Goal: Navigation & Orientation: Find specific page/section

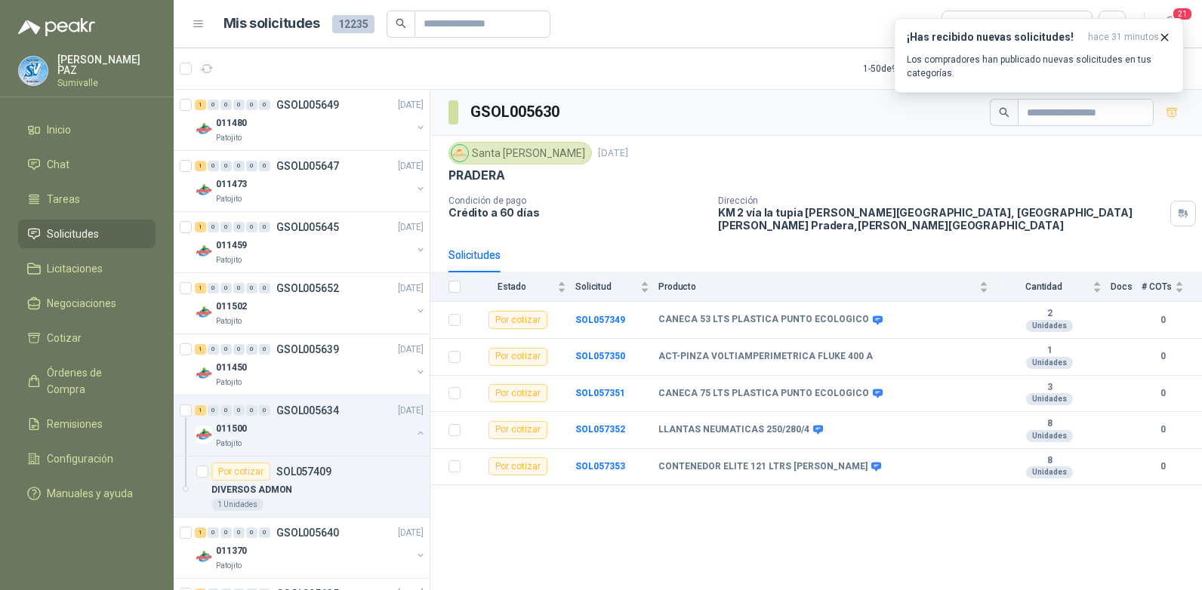
scroll to position [1208, 0]
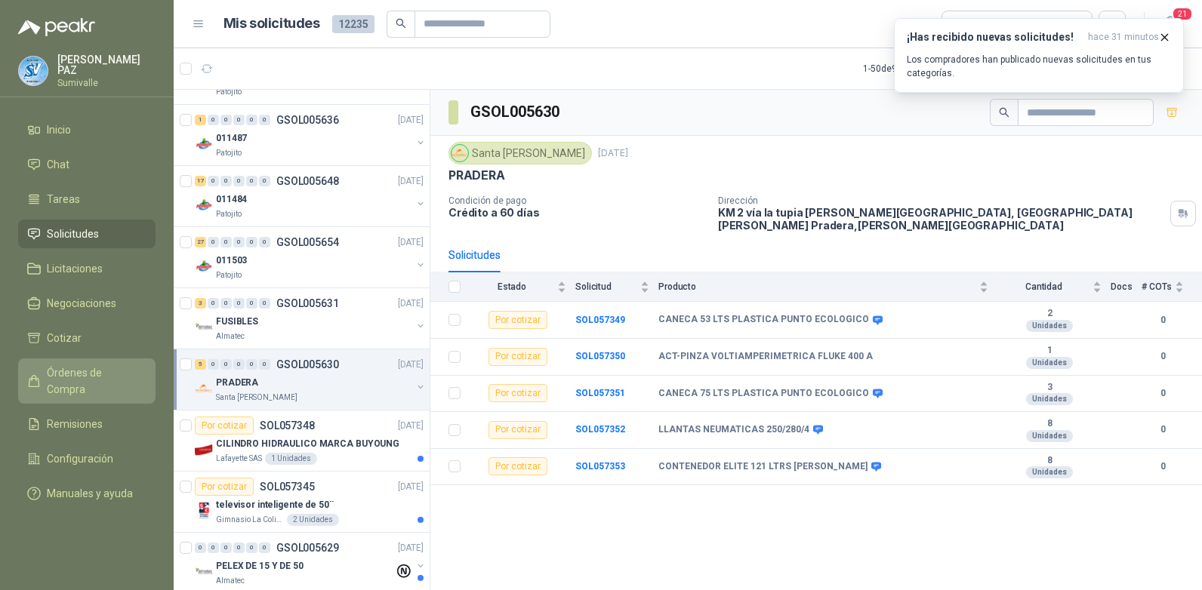
click at [104, 374] on span "Órdenes de Compra" at bounding box center [94, 381] width 94 height 33
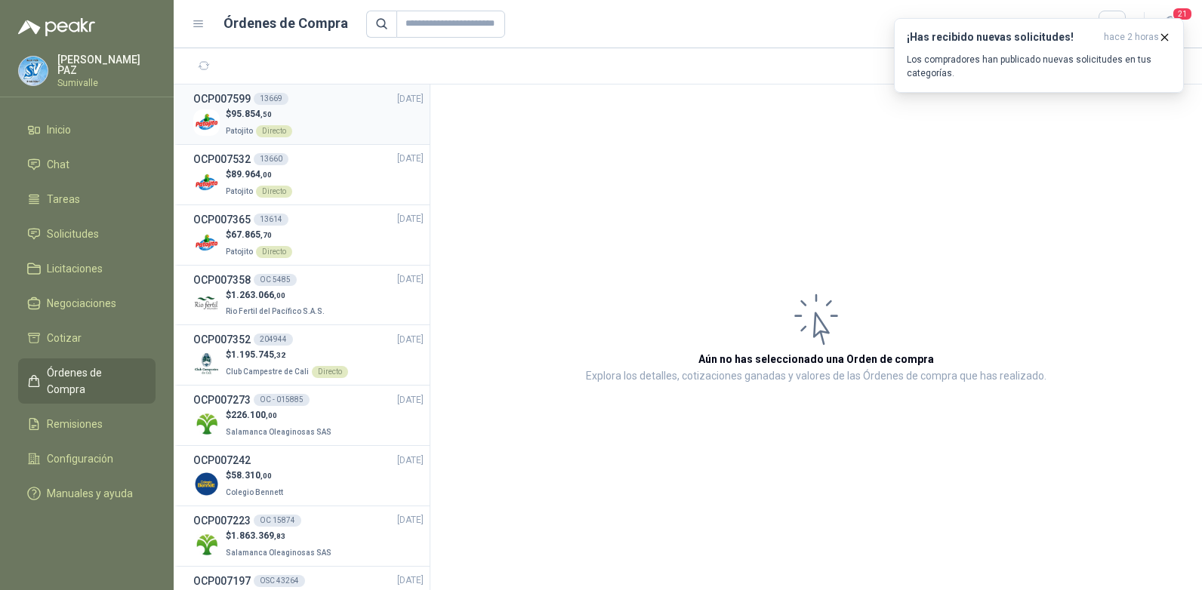
click at [297, 128] on div "$ 95.854 ,50 Patojito Directo" at bounding box center [308, 122] width 230 height 31
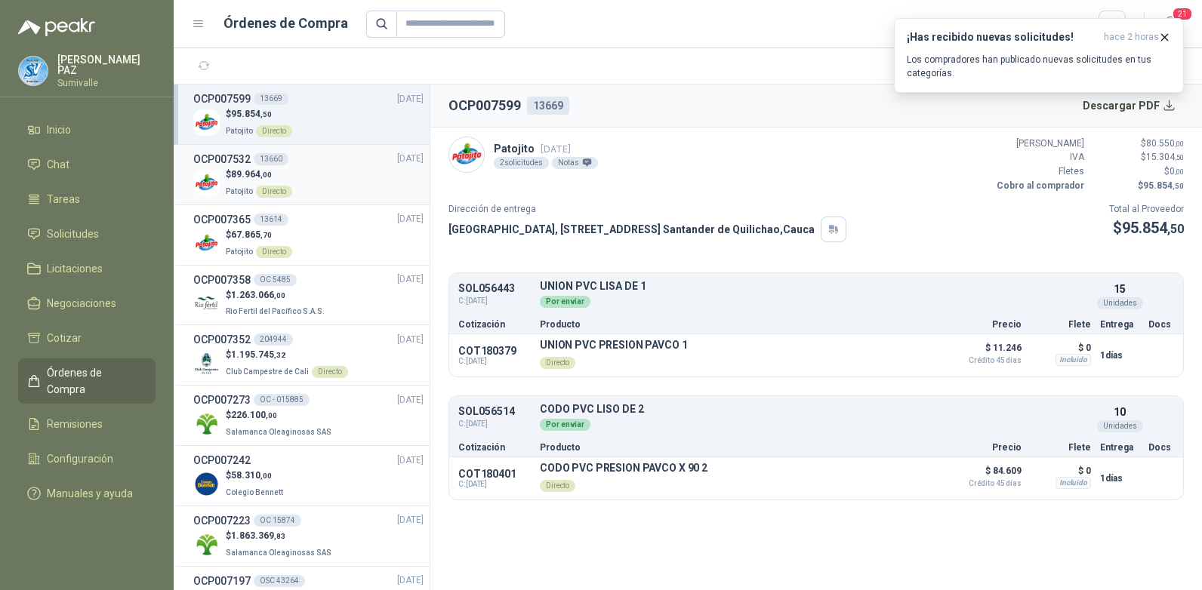
click at [293, 177] on div "$ 89.964 ,00 Patojito Directo" at bounding box center [308, 183] width 230 height 31
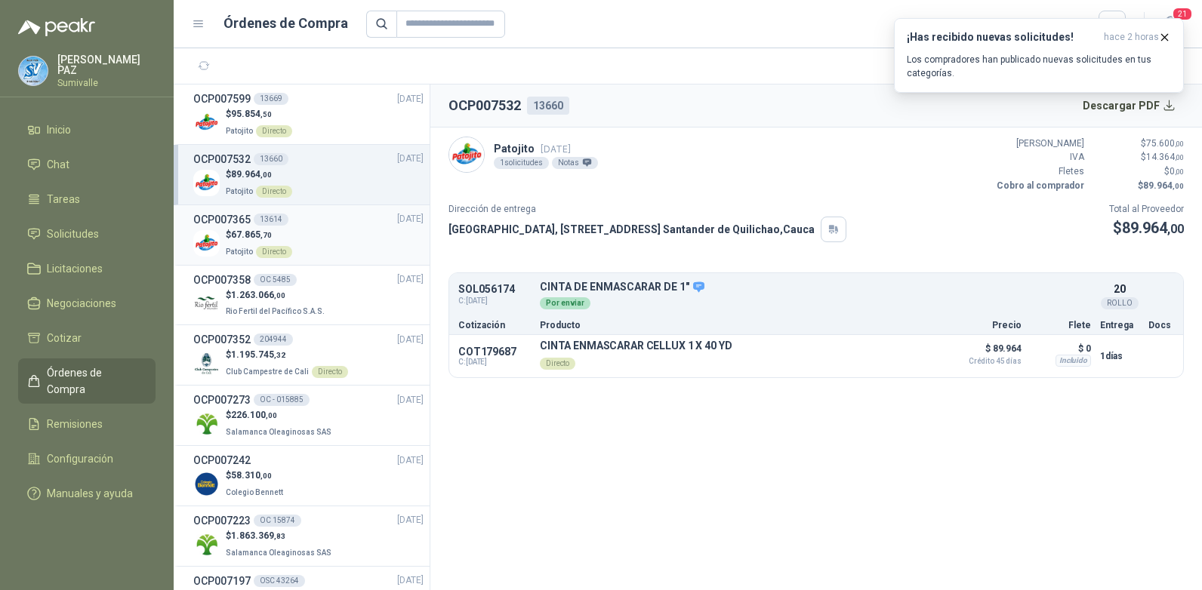
click at [288, 239] on p "$ 67.865 ,70" at bounding box center [259, 235] width 66 height 14
